Goal: Navigation & Orientation: Find specific page/section

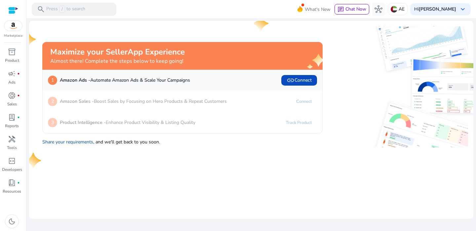
click at [216, 161] on mat-card "Maximize your SellerApp Experience Almost there! Complete the steps below to ke…" at bounding box center [251, 120] width 444 height 198
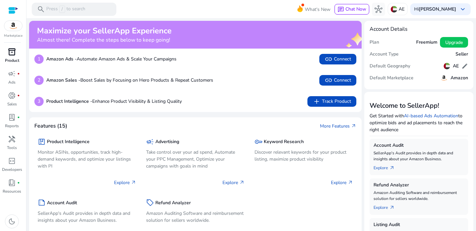
click at [8, 57] on div "inventory_2" at bounding box center [12, 52] width 18 height 11
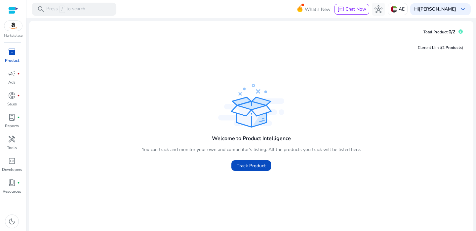
click at [186, 101] on div "Welcome to Product Intelligence You can track and monitor your own and competit…" at bounding box center [250, 128] width 433 height 92
